Goal: Task Accomplishment & Management: Manage account settings

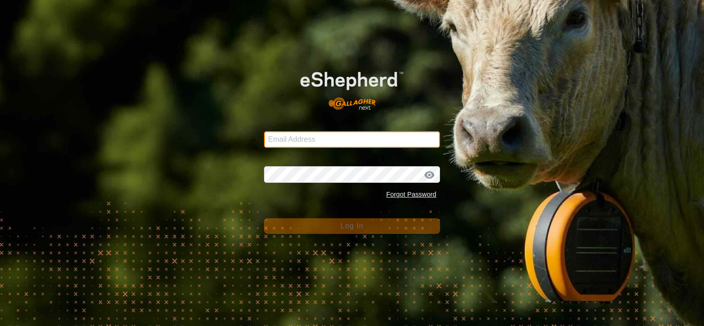
type input "[PERSON_NAME][EMAIL_ADDRESS][DOMAIN_NAME]"
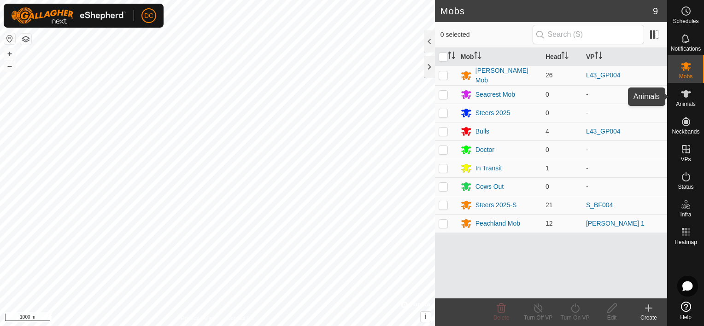
click at [688, 98] on icon at bounding box center [686, 93] width 11 height 11
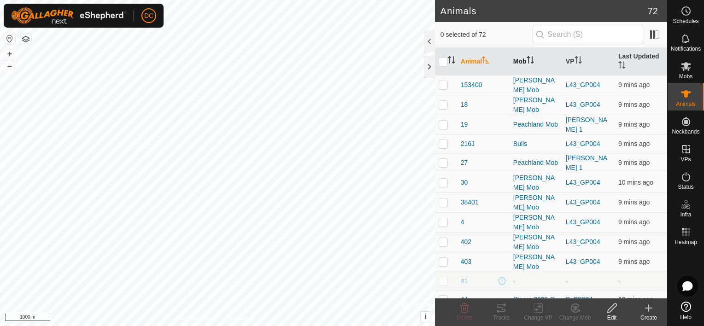
click at [532, 55] on th "Mob" at bounding box center [536, 62] width 53 height 28
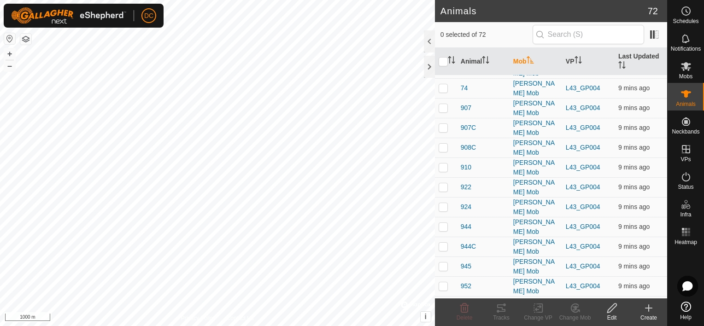
scroll to position [599, 0]
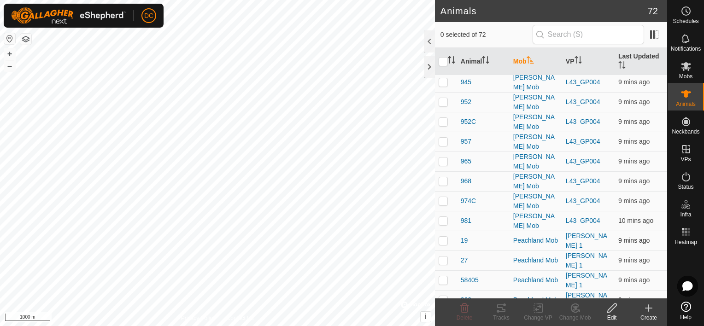
click at [446, 231] on td at bounding box center [446, 241] width 22 height 20
checkbox input "true"
click at [444, 257] on p-checkbox at bounding box center [443, 260] width 9 height 7
checkbox input "true"
click at [443, 277] on p-checkbox at bounding box center [443, 280] width 9 height 7
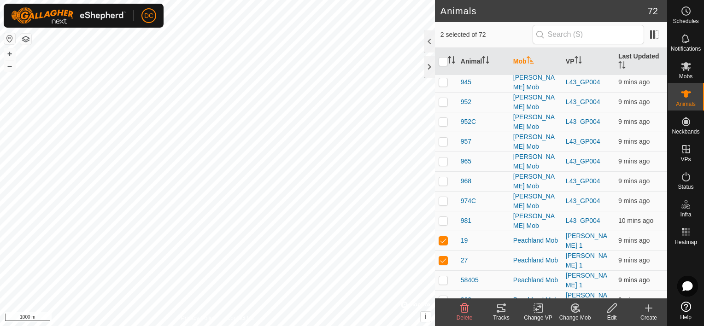
checkbox input "true"
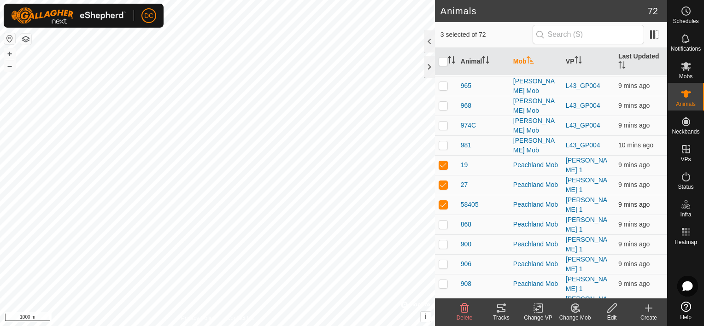
scroll to position [691, 0]
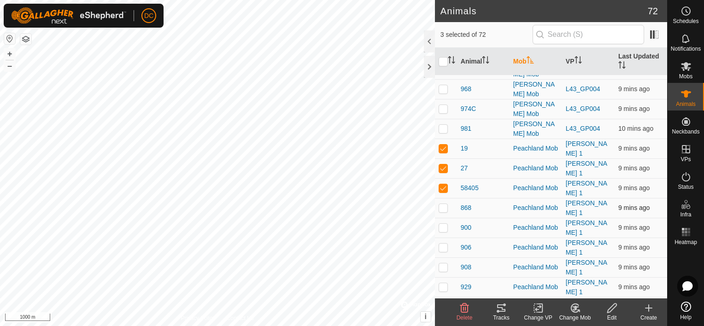
click at [446, 204] on p-checkbox at bounding box center [443, 207] width 9 height 7
checkbox input "true"
click at [442, 224] on p-checkbox at bounding box center [443, 227] width 9 height 7
checkbox input "true"
click at [439, 244] on p-checkbox at bounding box center [443, 247] width 9 height 7
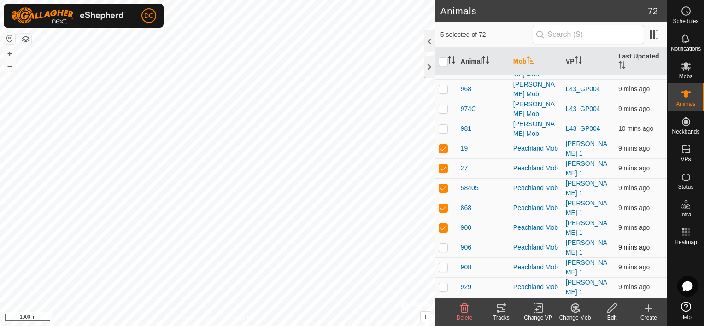
checkbox input "true"
click at [444, 264] on p-checkbox at bounding box center [443, 267] width 9 height 7
checkbox input "true"
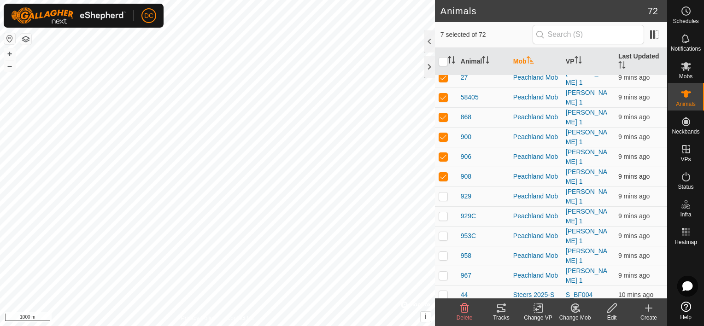
scroll to position [784, 0]
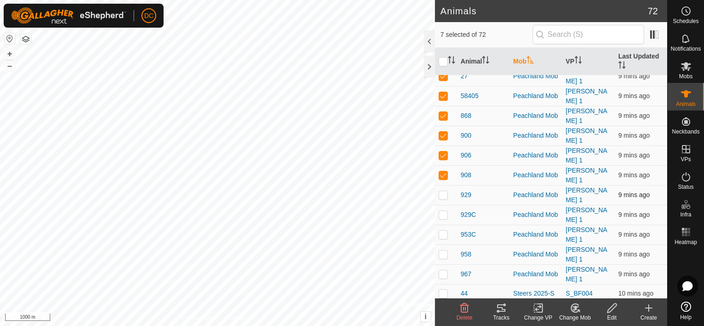
click at [444, 191] on p-checkbox at bounding box center [443, 194] width 9 height 7
checkbox input "true"
click at [444, 211] on p-checkbox at bounding box center [443, 214] width 9 height 7
checkbox input "true"
click at [439, 231] on p-checkbox at bounding box center [443, 234] width 9 height 7
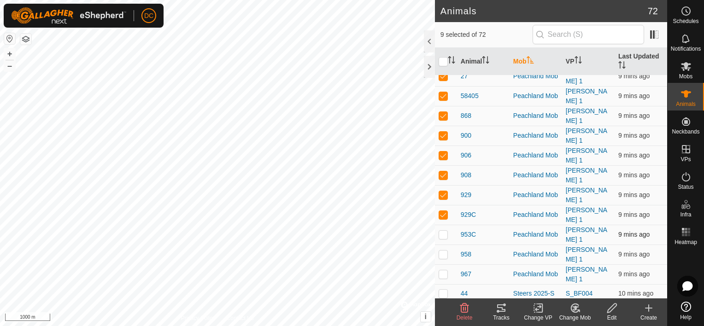
checkbox input "true"
click at [502, 314] on div "Tracks" at bounding box center [501, 318] width 37 height 8
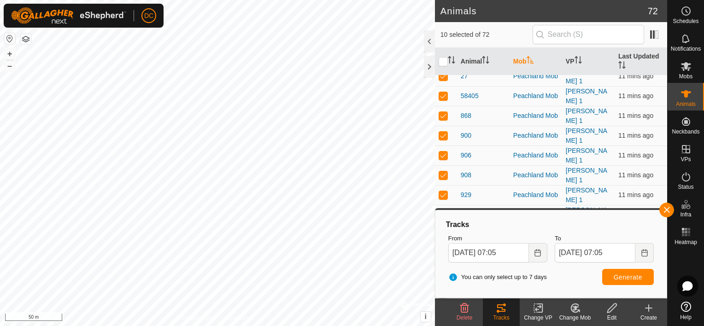
click at [442, 66] on th at bounding box center [446, 62] width 22 height 28
click at [441, 63] on input "checkbox" at bounding box center [443, 61] width 9 height 9
checkbox input "true"
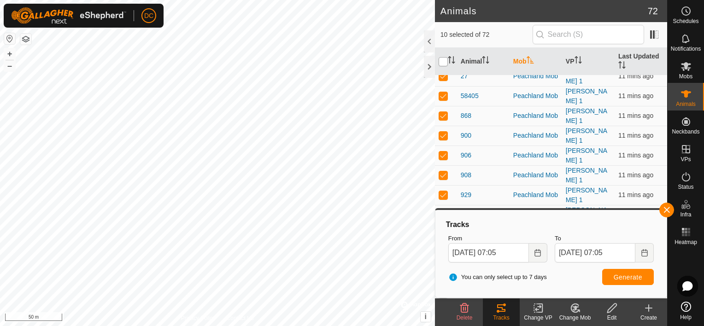
checkbox input "true"
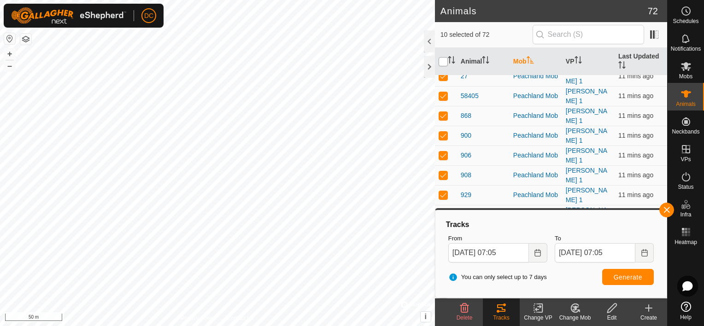
checkbox input "true"
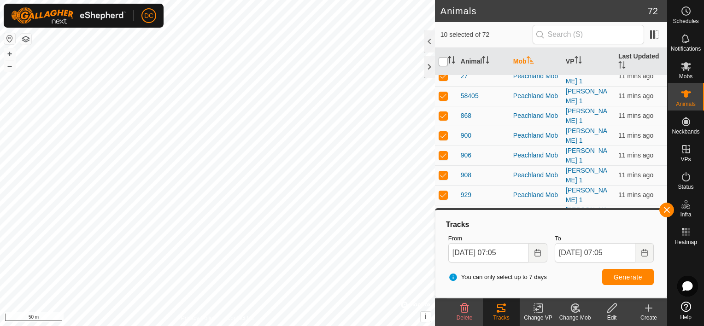
checkbox input "true"
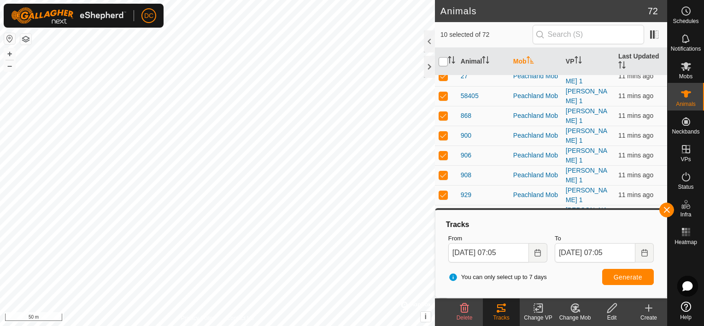
checkbox input "true"
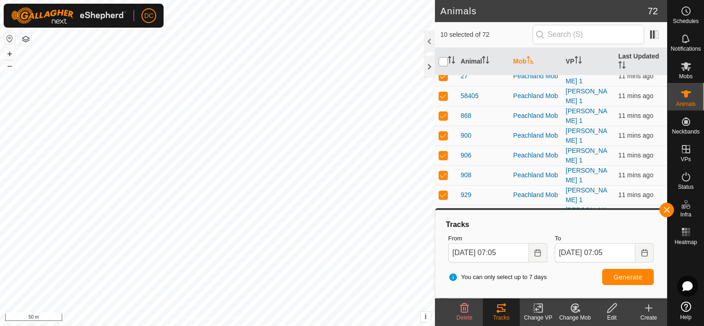
checkbox input "true"
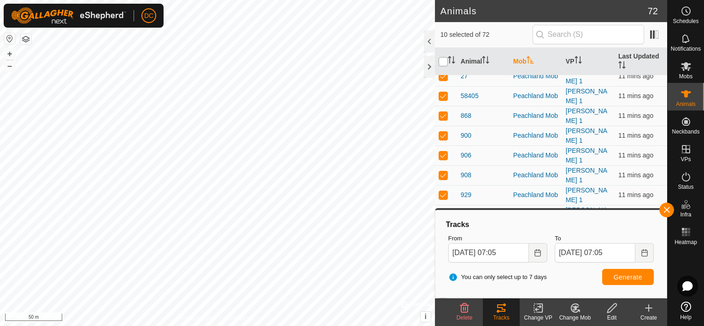
checkbox input "true"
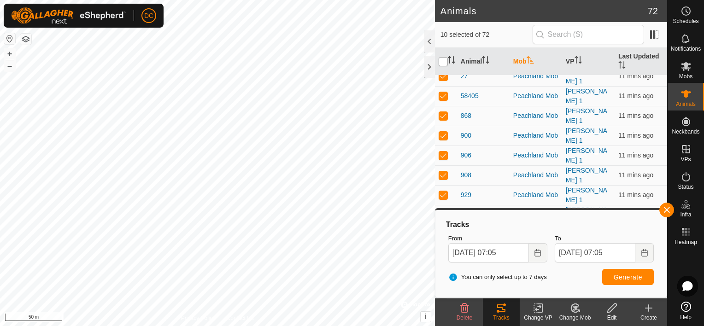
checkbox input "true"
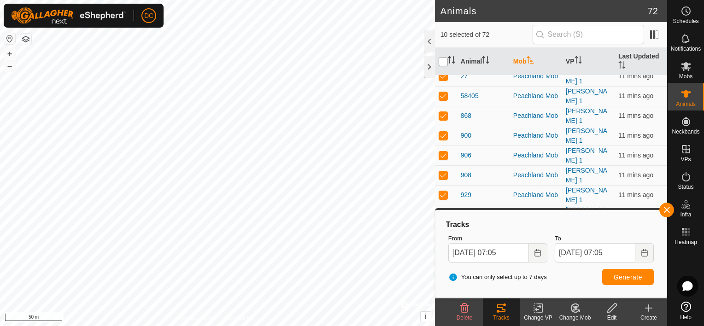
checkbox input "true"
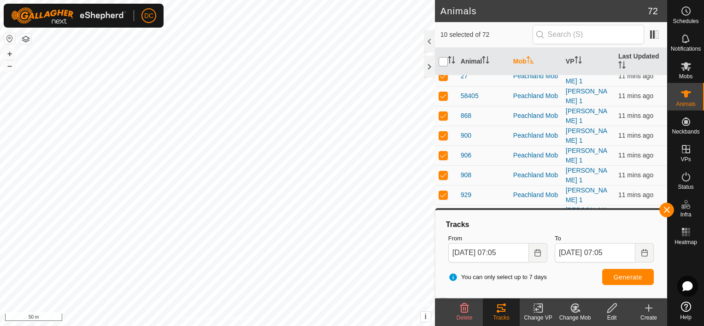
checkbox input "true"
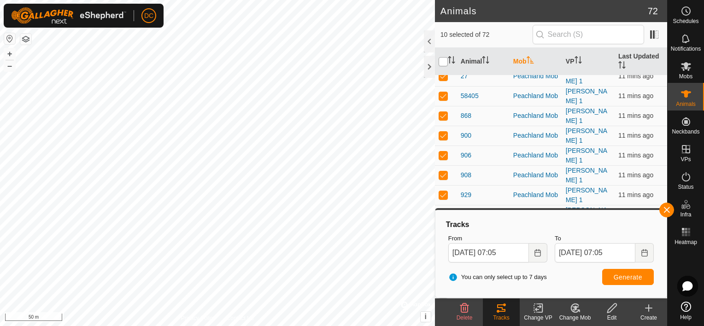
checkbox input "true"
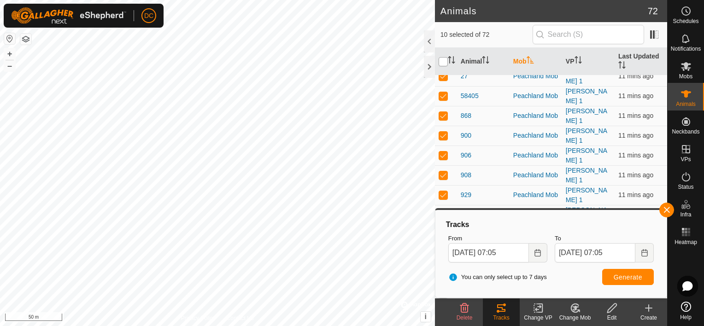
checkbox input "true"
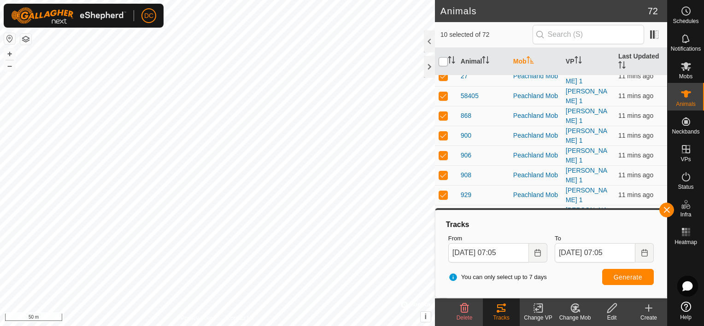
checkbox input "true"
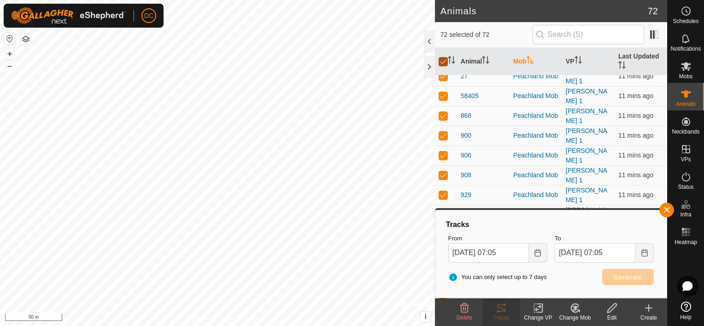
click at [441, 63] on input "checkbox" at bounding box center [443, 61] width 9 height 9
checkbox input "false"
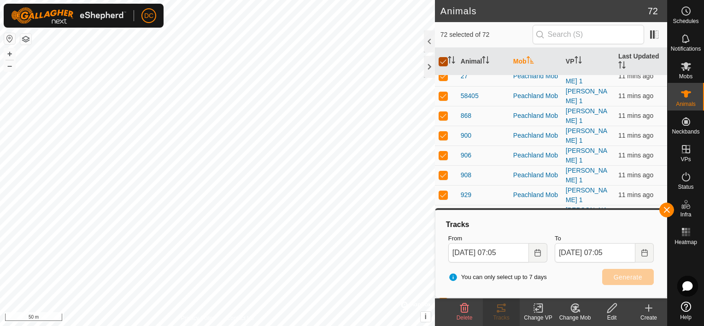
checkbox input "false"
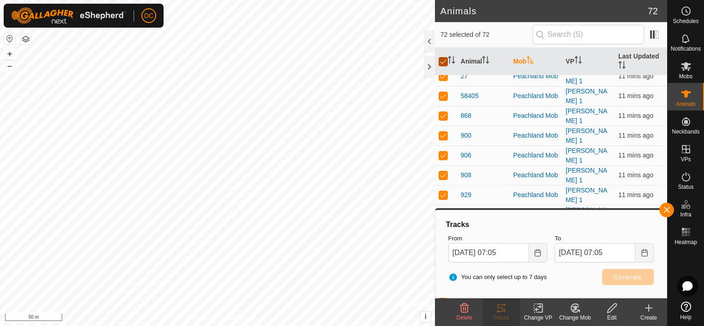
checkbox input "false"
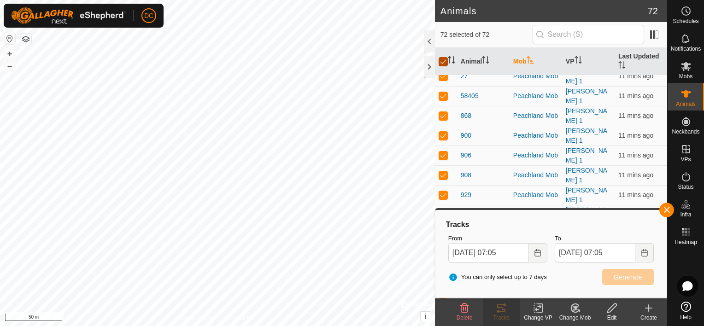
checkbox input "false"
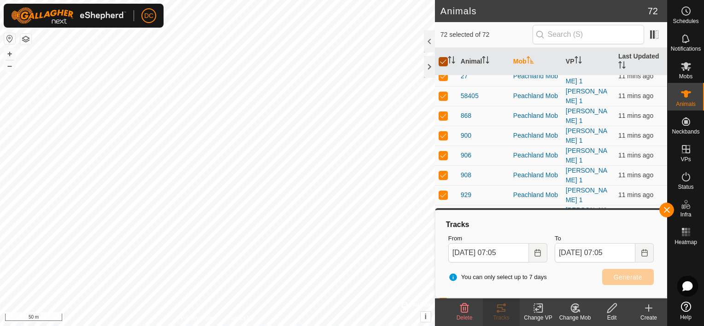
checkbox input "false"
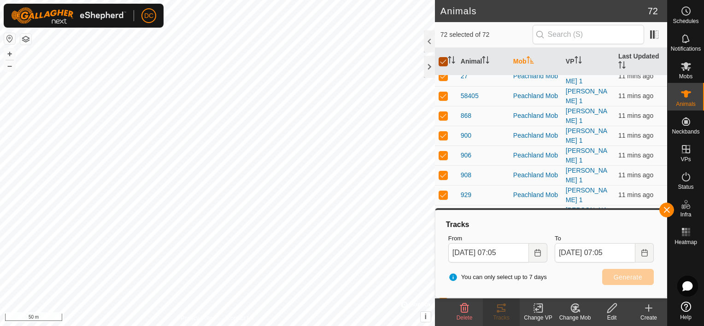
checkbox input "false"
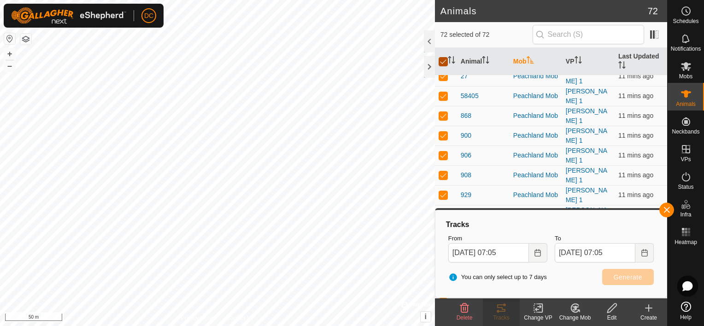
checkbox input "false"
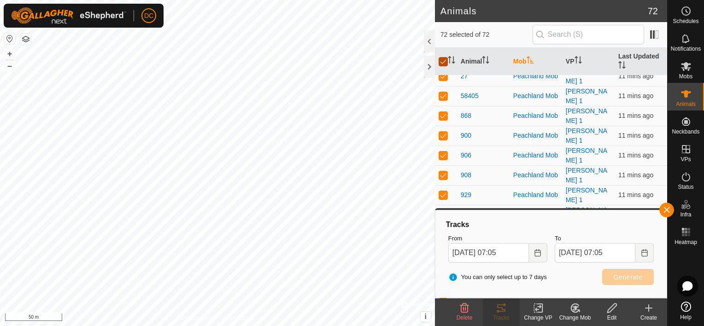
checkbox input "false"
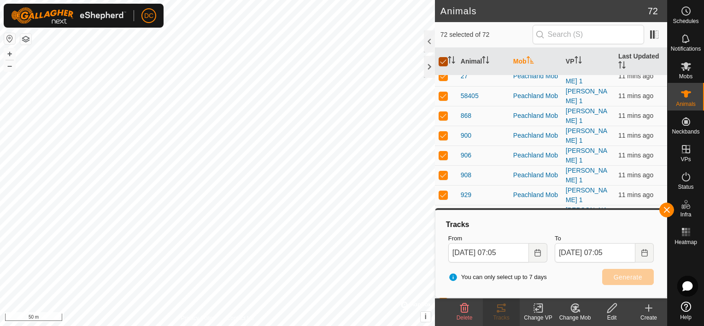
checkbox input "false"
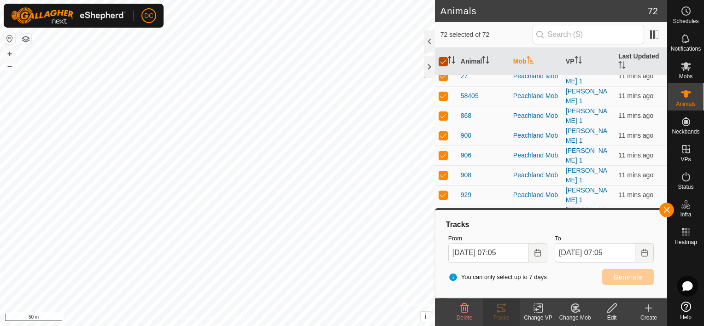
checkbox input "false"
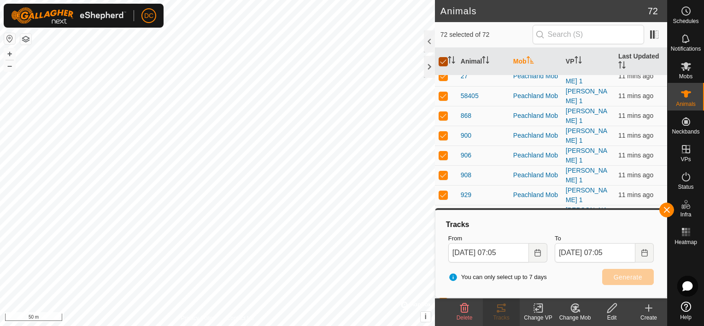
checkbox input "false"
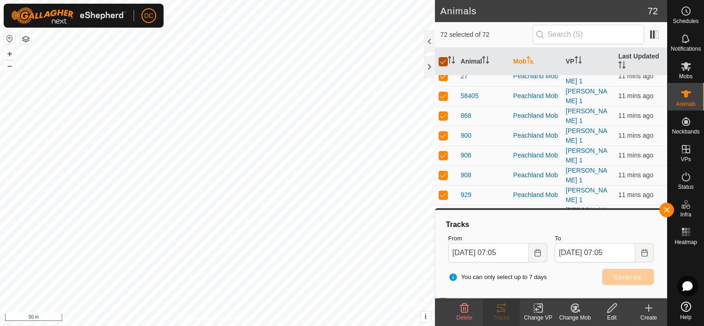
checkbox input "false"
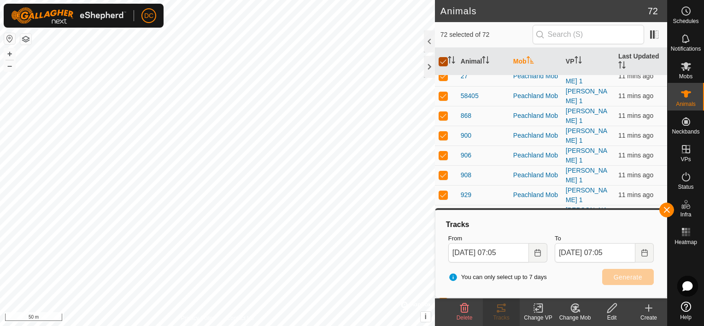
checkbox input "false"
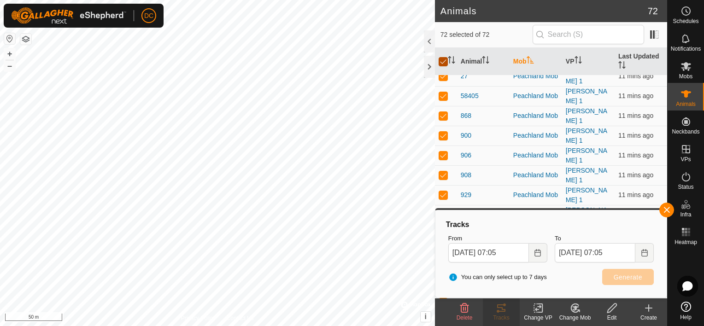
checkbox input "false"
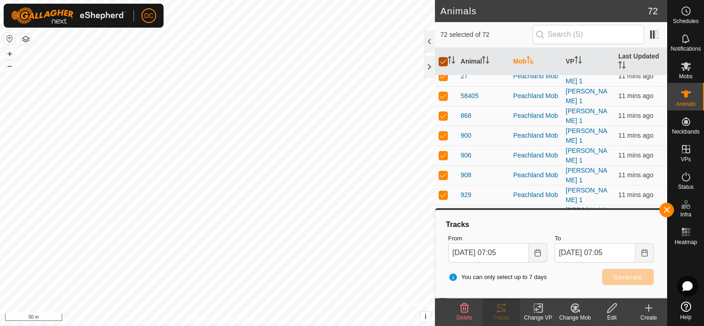
checkbox input "false"
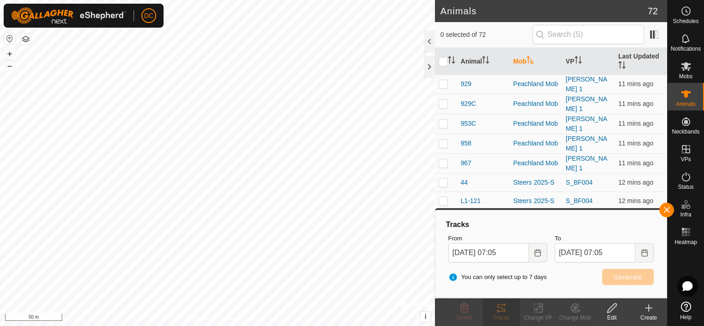
scroll to position [922, 0]
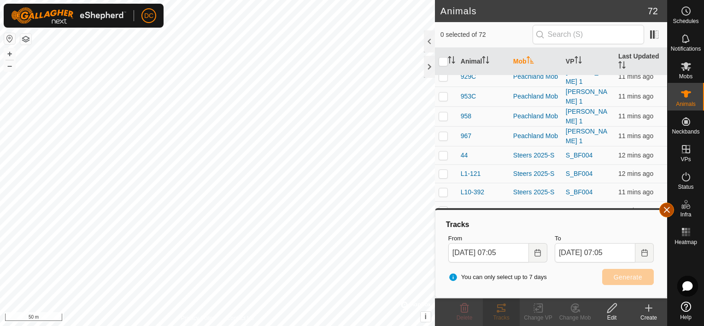
click at [665, 212] on button "button" at bounding box center [667, 210] width 15 height 15
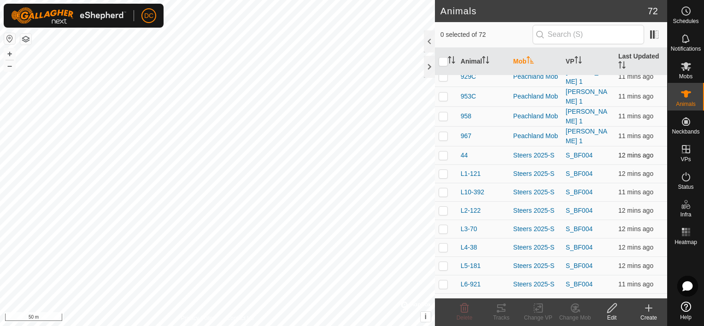
click at [444, 152] on p-checkbox at bounding box center [443, 155] width 9 height 7
checkbox input "true"
click at [444, 170] on p-checkbox at bounding box center [443, 173] width 9 height 7
checkbox input "true"
click at [441, 189] on p-checkbox at bounding box center [443, 192] width 9 height 7
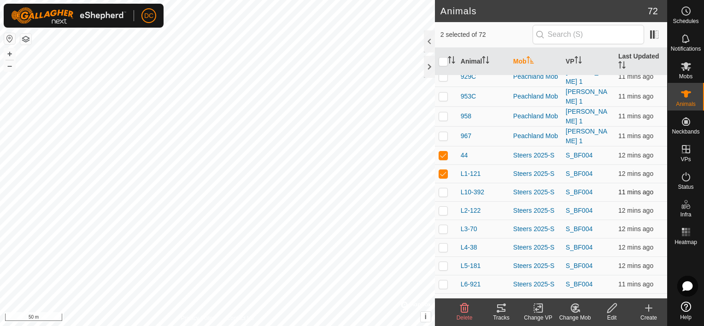
checkbox input "true"
click at [441, 207] on p-checkbox at bounding box center [443, 210] width 9 height 7
checkbox input "true"
click at [442, 220] on td at bounding box center [446, 229] width 22 height 18
checkbox input "true"
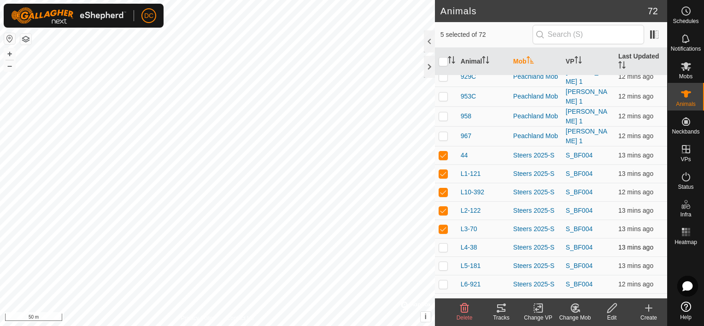
click at [445, 238] on td at bounding box center [446, 247] width 22 height 18
checkbox input "true"
click at [444, 257] on td at bounding box center [446, 266] width 22 height 18
checkbox input "true"
click at [444, 281] on p-checkbox at bounding box center [443, 284] width 9 height 7
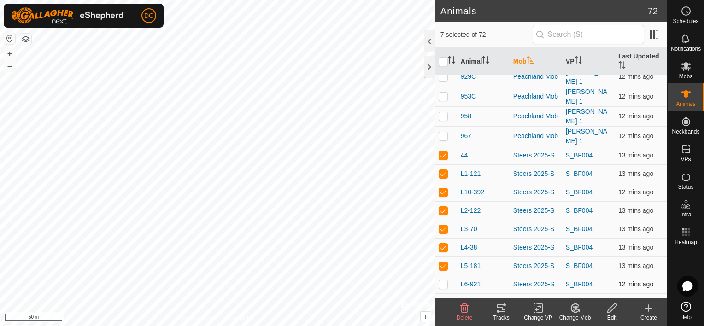
checkbox input "true"
click at [441, 299] on p-tablecheckbox at bounding box center [443, 302] width 9 height 7
checkbox input "true"
click at [445, 318] on p-checkbox at bounding box center [443, 321] width 9 height 7
checkbox input "true"
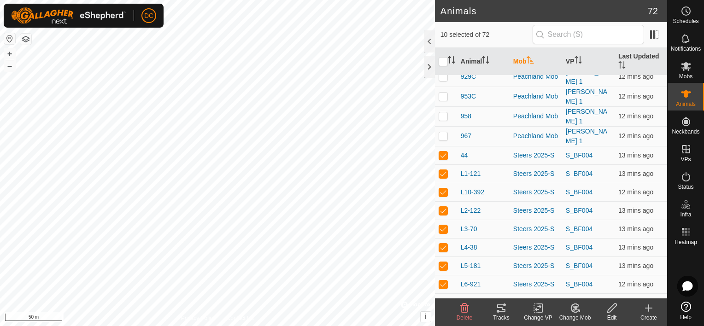
click at [505, 311] on icon at bounding box center [501, 308] width 8 height 7
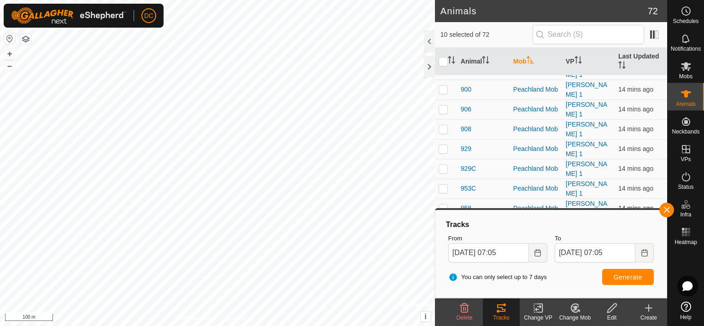
scroll to position [1014, 0]
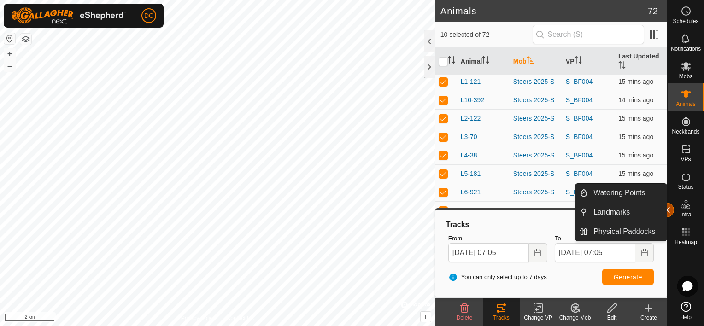
click at [671, 208] on button "button" at bounding box center [667, 210] width 15 height 15
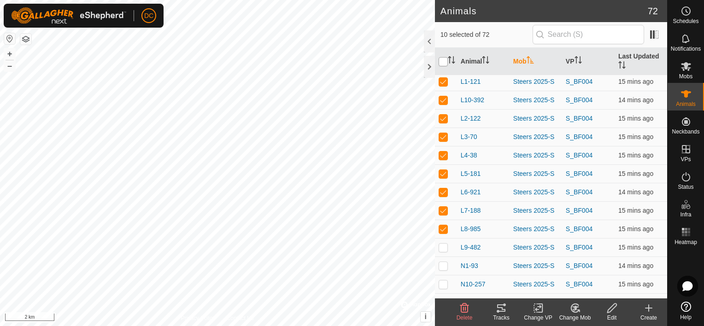
click at [442, 59] on input "checkbox" at bounding box center [443, 61] width 9 height 9
checkbox input "true"
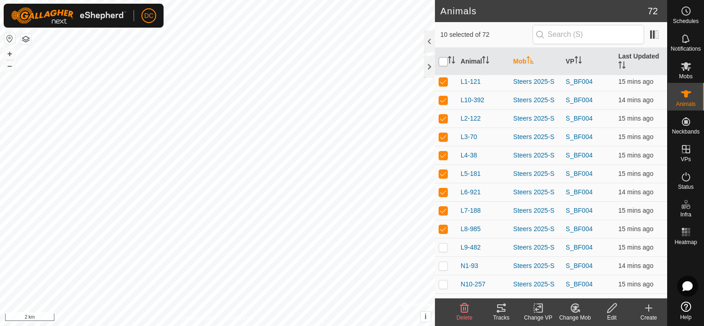
checkbox input "true"
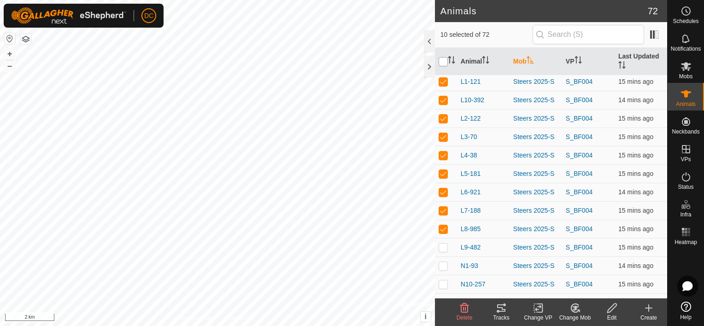
checkbox input "true"
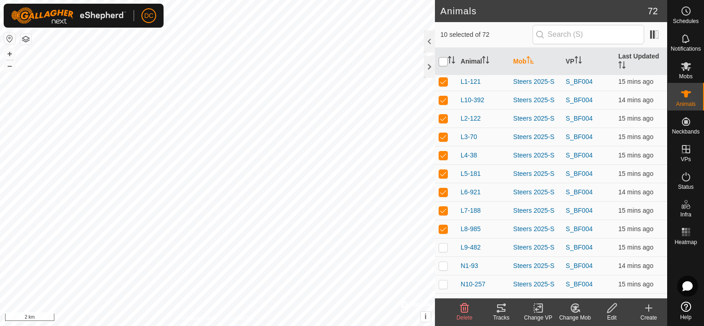
checkbox input "true"
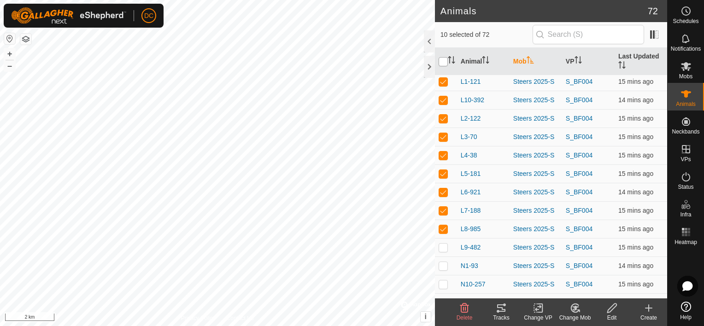
checkbox input "true"
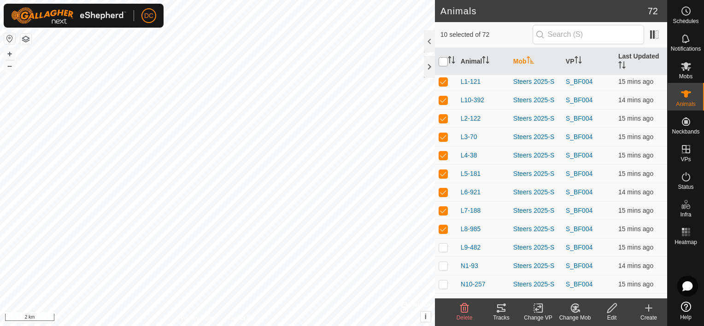
checkbox input "true"
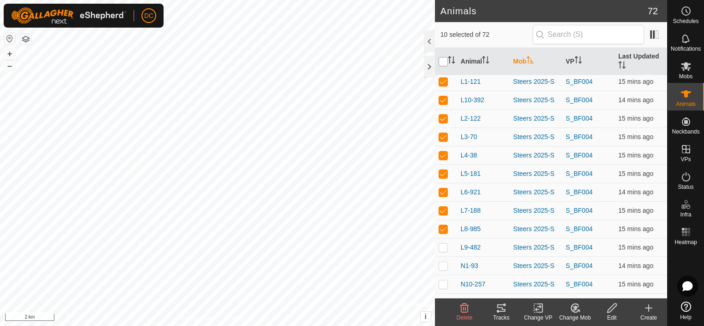
checkbox input "true"
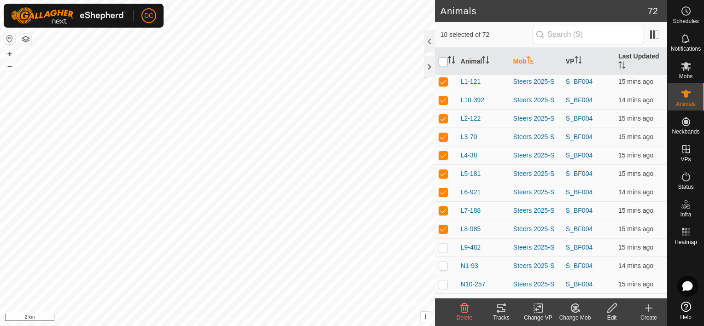
checkbox input "true"
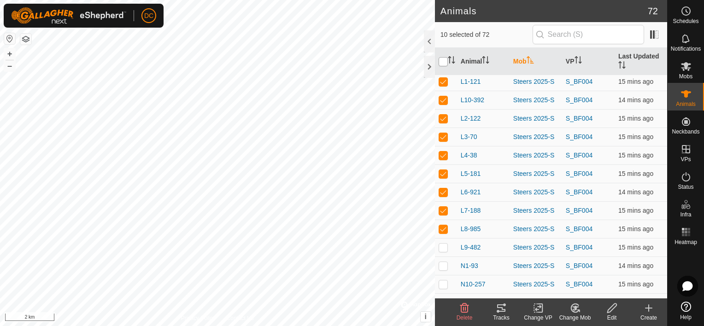
checkbox input "true"
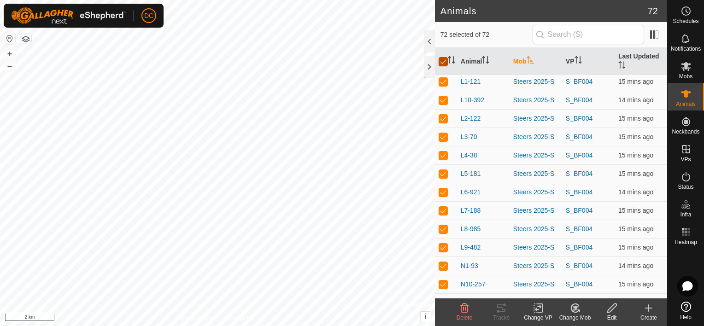
click at [442, 59] on input "checkbox" at bounding box center [443, 61] width 9 height 9
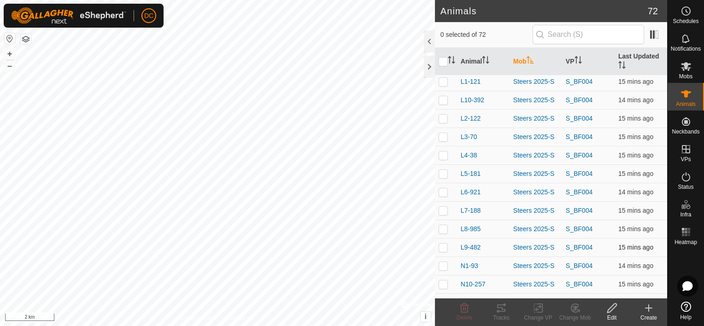
click at [442, 244] on p-checkbox at bounding box center [443, 247] width 9 height 7
click at [439, 262] on p-checkbox at bounding box center [443, 265] width 9 height 7
click at [439, 281] on p-checkbox at bounding box center [443, 284] width 9 height 7
click at [443, 299] on p-checkbox at bounding box center [443, 302] width 9 height 7
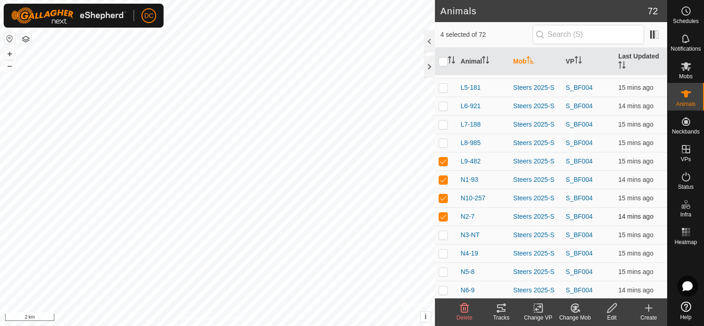
scroll to position [1106, 0]
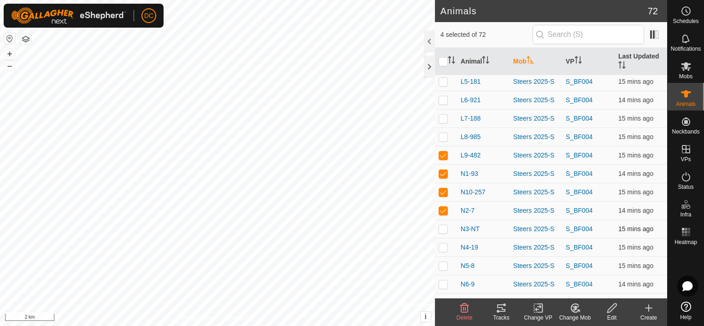
click at [446, 225] on p-checkbox at bounding box center [443, 228] width 9 height 7
drag, startPoint x: 448, startPoint y: 213, endPoint x: 447, endPoint y: 219, distance: 5.6
click at [447, 244] on p-checkbox at bounding box center [443, 247] width 9 height 7
click at [439, 262] on p-checkbox at bounding box center [443, 265] width 9 height 7
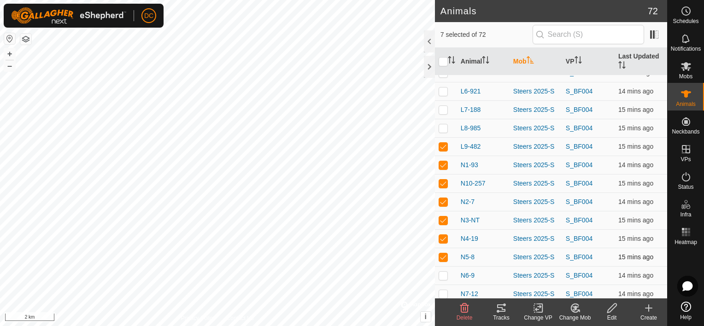
scroll to position [1119, 0]
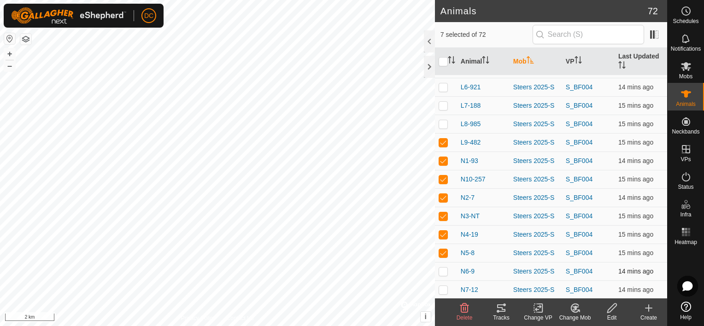
click at [446, 268] on p-checkbox at bounding box center [443, 271] width 9 height 7
click at [442, 286] on p-checkbox at bounding box center [443, 289] width 9 height 7
click at [439, 305] on p-tablecheckbox at bounding box center [443, 308] width 9 height 7
click at [499, 315] on div "Tracks" at bounding box center [501, 318] width 37 height 8
